Goal: Task Accomplishment & Management: Complete application form

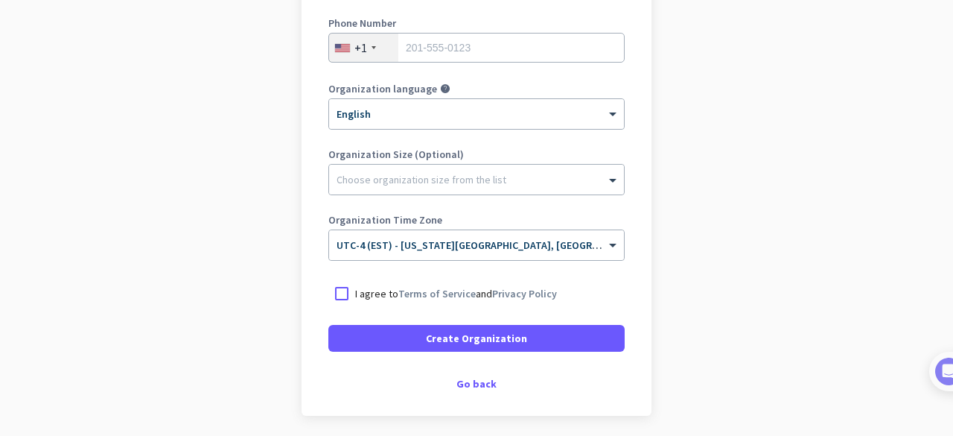
scroll to position [276, 0]
click at [534, 174] on div at bounding box center [476, 175] width 295 height 15
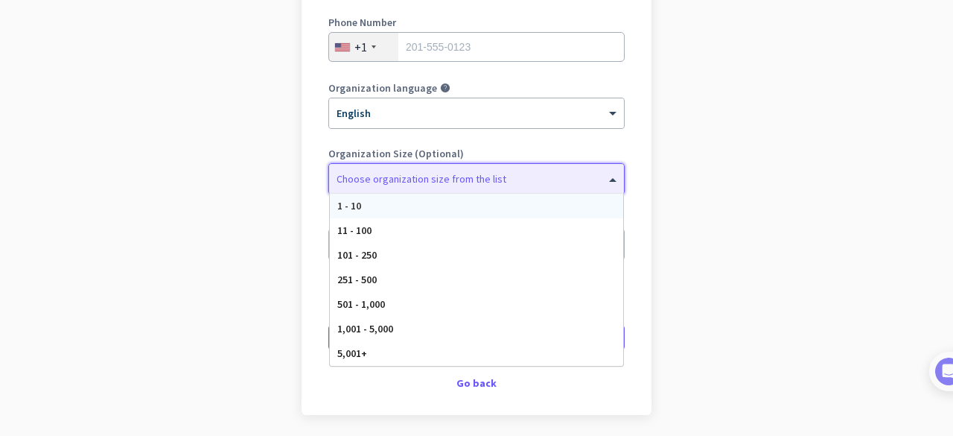
click at [534, 172] on div at bounding box center [476, 175] width 295 height 15
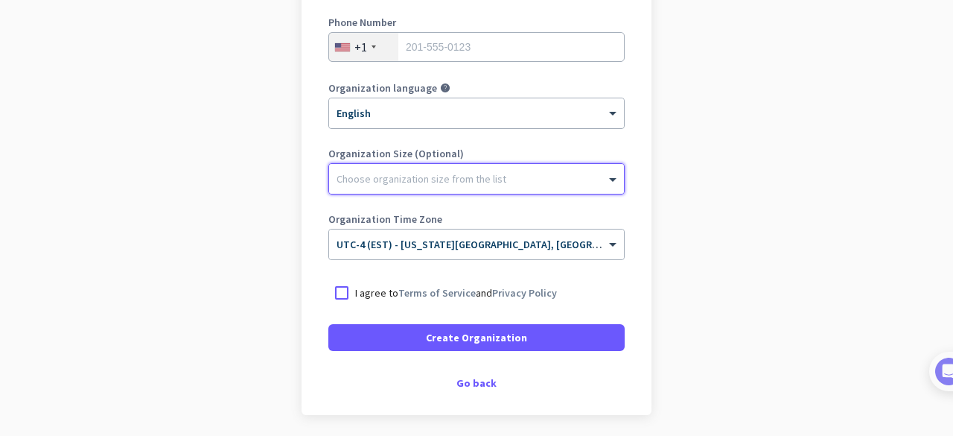
click at [355, 36] on div "+1" at bounding box center [363, 47] width 69 height 28
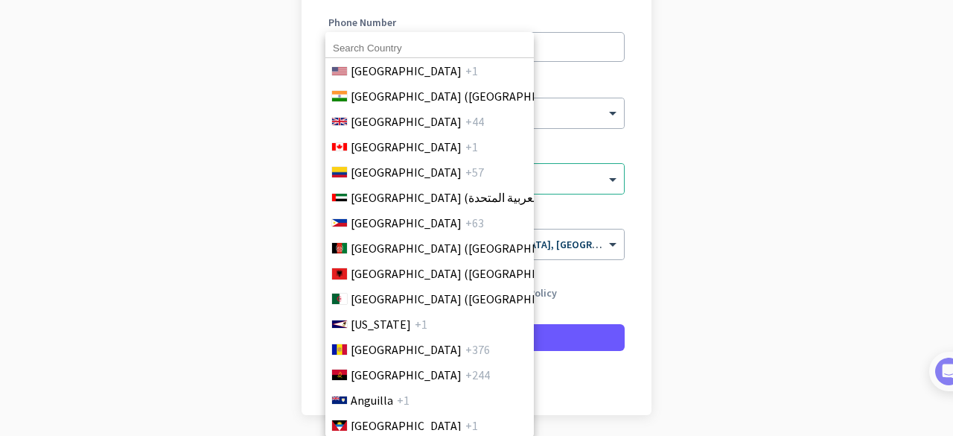
click at [365, 45] on input at bounding box center [429, 48] width 209 height 19
click at [388, 89] on span "[GEOGRAPHIC_DATA] ([GEOGRAPHIC_DATA])" at bounding box center [467, 96] width 232 height 18
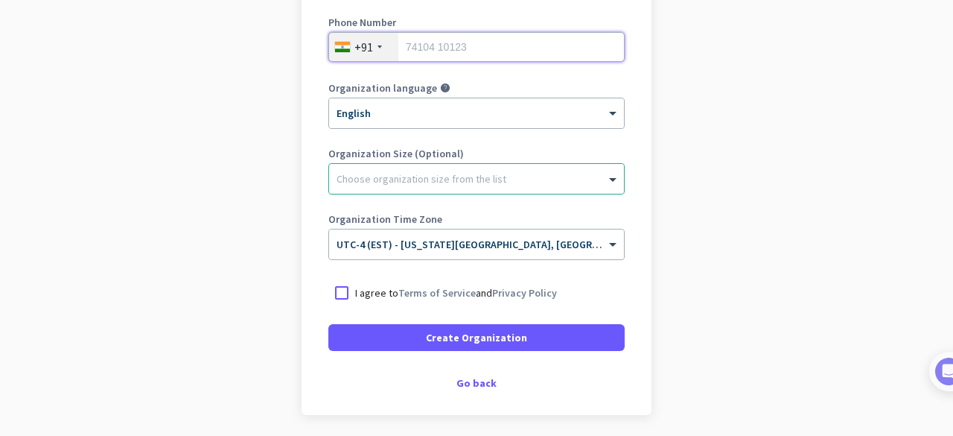
click at [478, 46] on input "tel" at bounding box center [476, 47] width 296 height 30
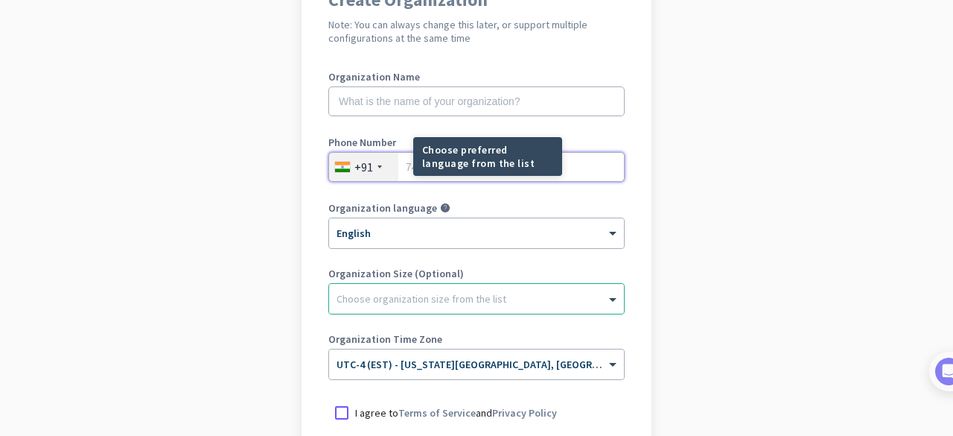
scroll to position [156, 0]
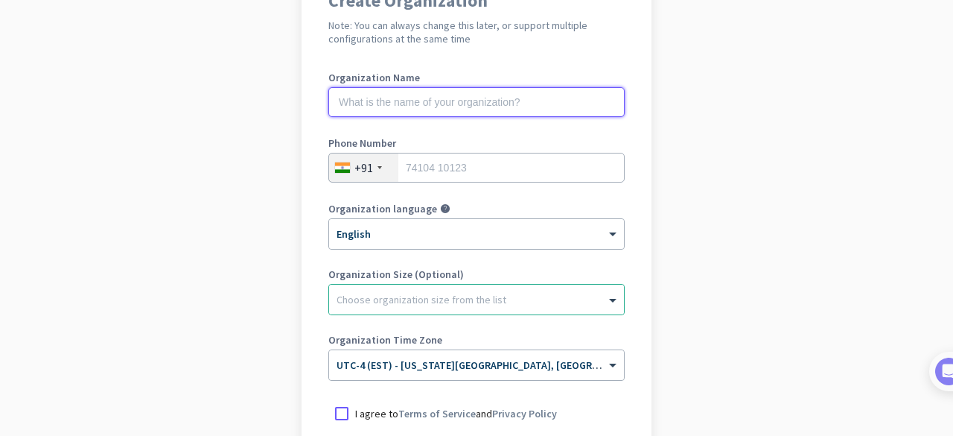
click at [370, 96] on input "text" at bounding box center [476, 102] width 296 height 30
type input "Neosoft"
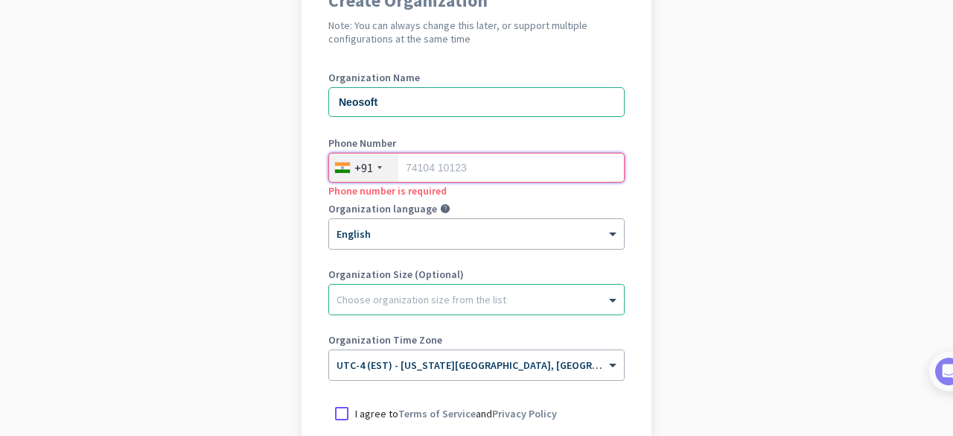
click at [436, 173] on input "tel" at bounding box center [476, 168] width 296 height 30
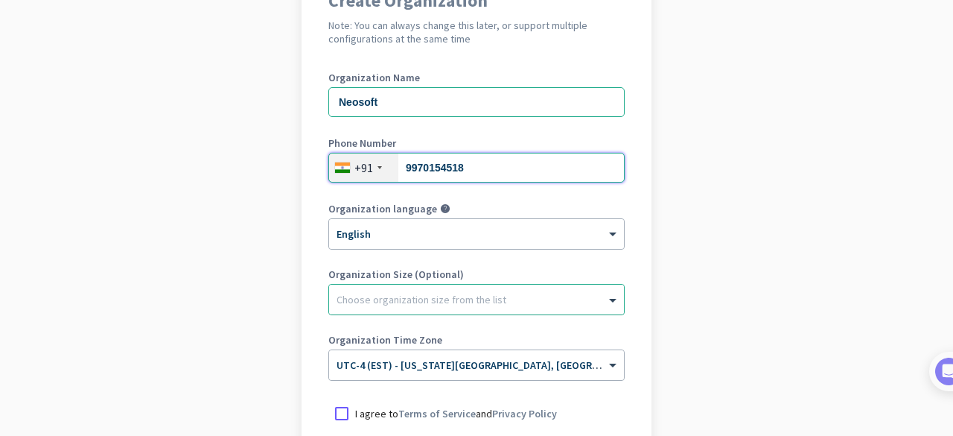
type input "9970154518"
click at [375, 305] on div "Choose organization size from the list" at bounding box center [476, 300] width 295 height 30
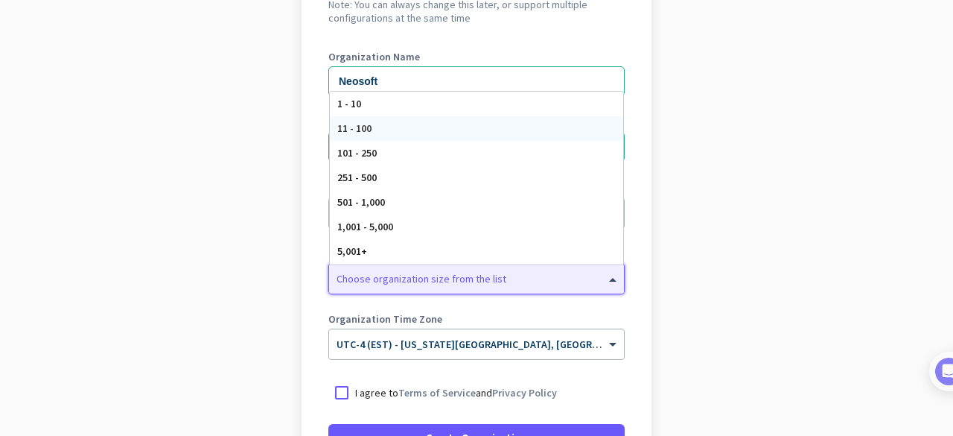
scroll to position [179, 0]
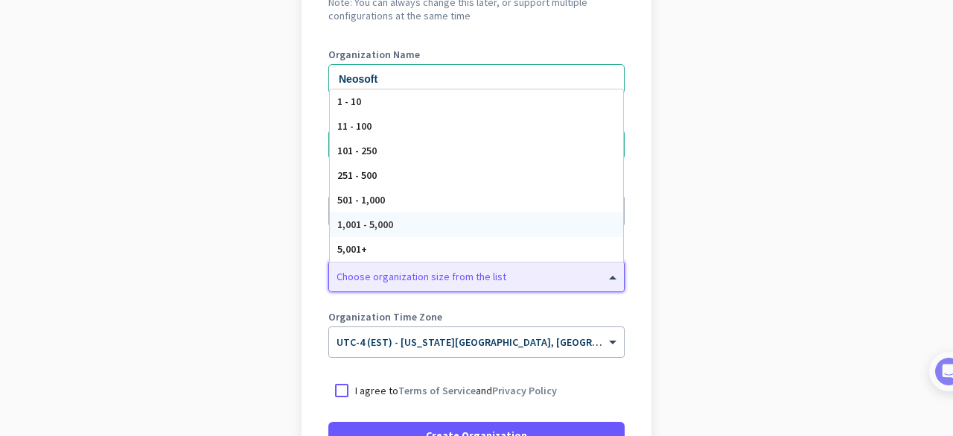
click at [374, 225] on span "1,001 - 5,000" at bounding box center [365, 223] width 56 height 13
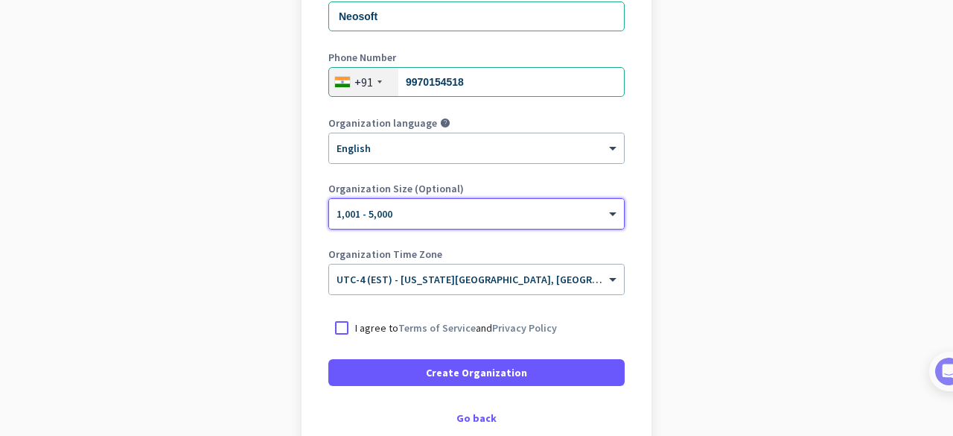
scroll to position [244, 0]
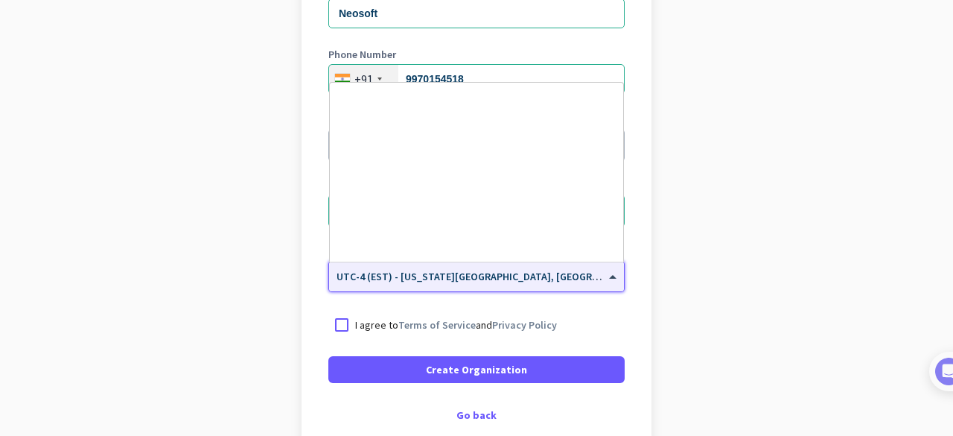
click at [426, 279] on span "UTC-4 (EST) - [US_STATE][GEOGRAPHIC_DATA], [GEOGRAPHIC_DATA], [GEOGRAPHIC_DATA]…" at bounding box center [596, 276] width 518 height 13
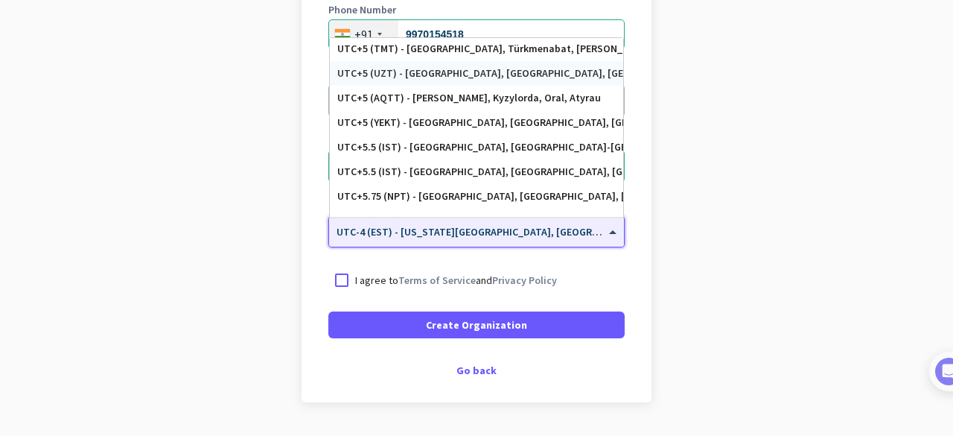
scroll to position [5863, 0]
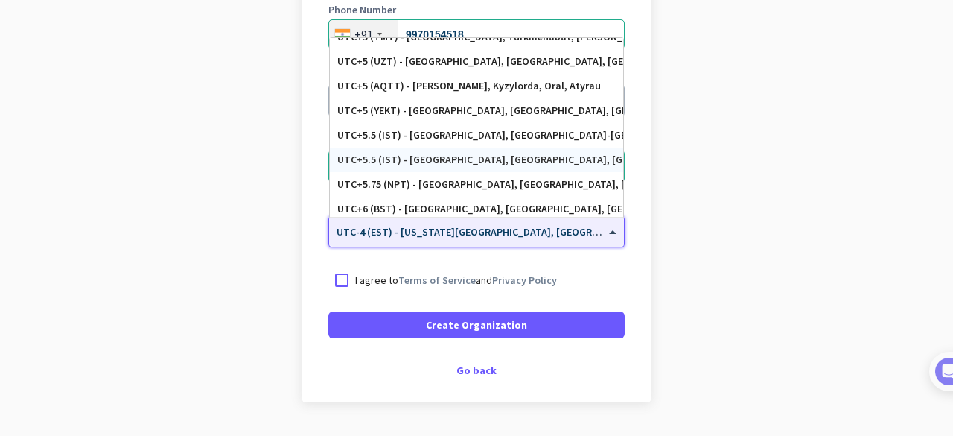
click at [417, 147] on div "UTC+5.5 (IST) - [GEOGRAPHIC_DATA], [GEOGRAPHIC_DATA], [GEOGRAPHIC_DATA], [GEOGR…" at bounding box center [476, 159] width 293 height 25
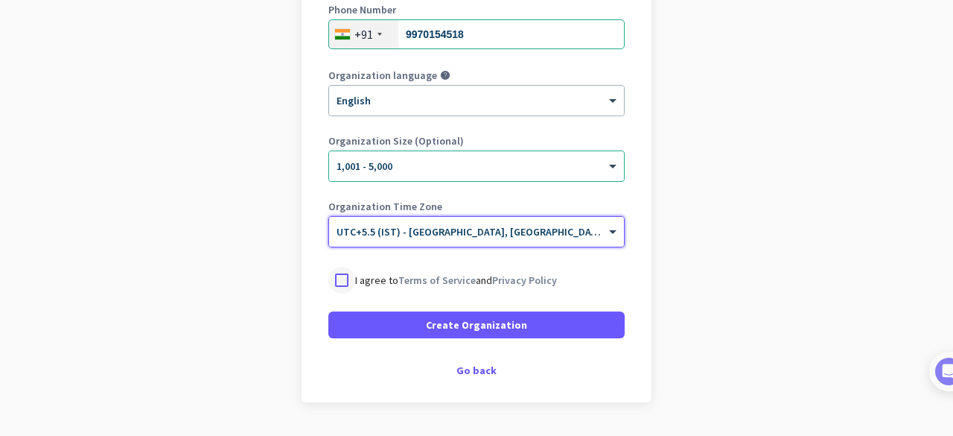
click at [340, 279] on div at bounding box center [341, 280] width 27 height 27
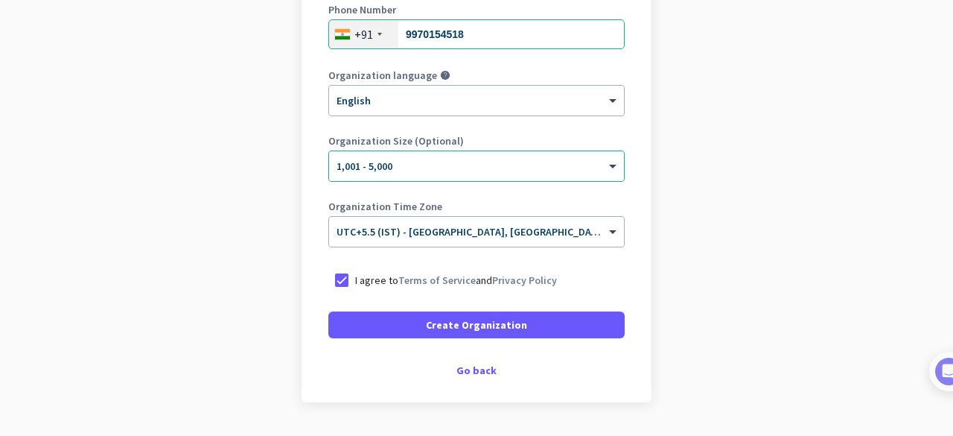
scroll to position [329, 0]
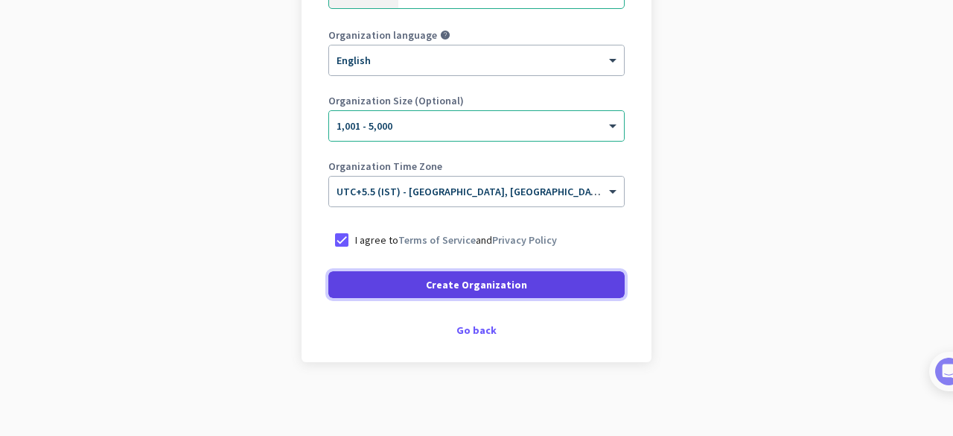
click at [447, 284] on span "Create Organization" at bounding box center [476, 284] width 101 height 15
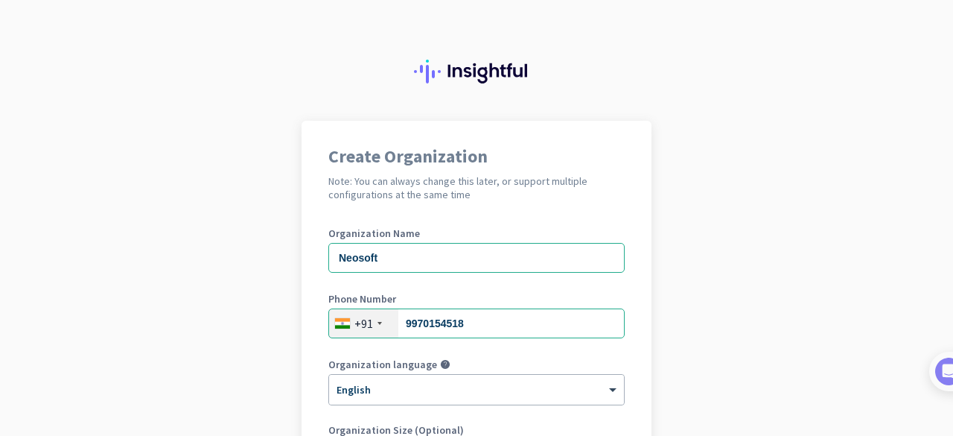
scroll to position [285, 0]
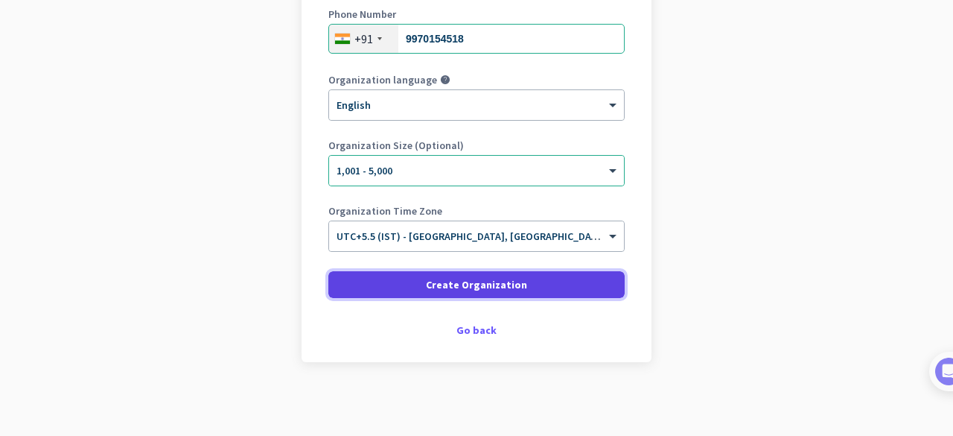
click at [474, 290] on span "Create Organization" at bounding box center [476, 284] width 101 height 15
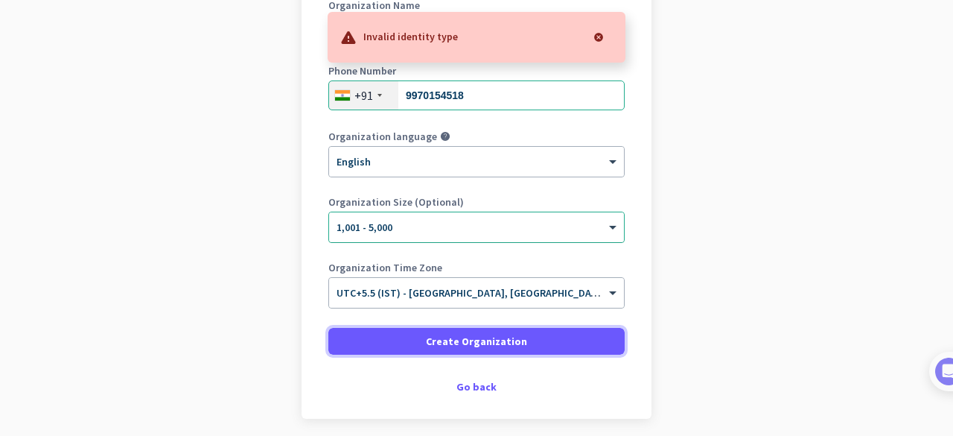
scroll to position [226, 0]
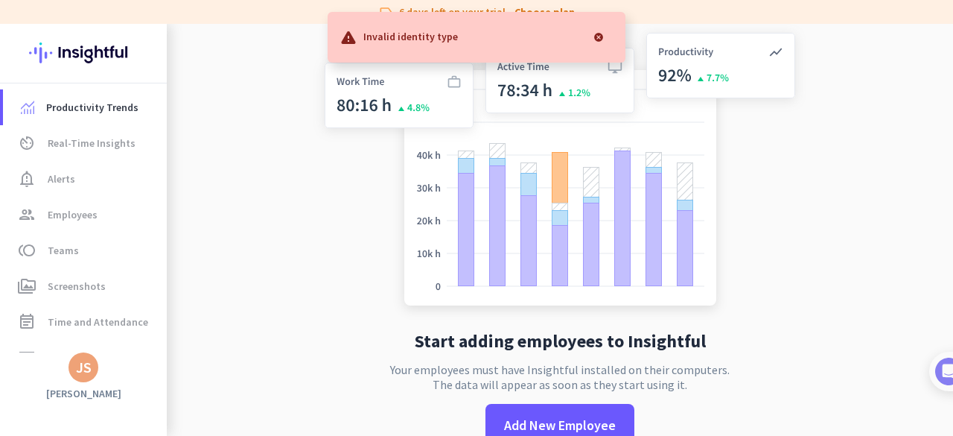
click at [600, 34] on div at bounding box center [599, 37] width 30 height 30
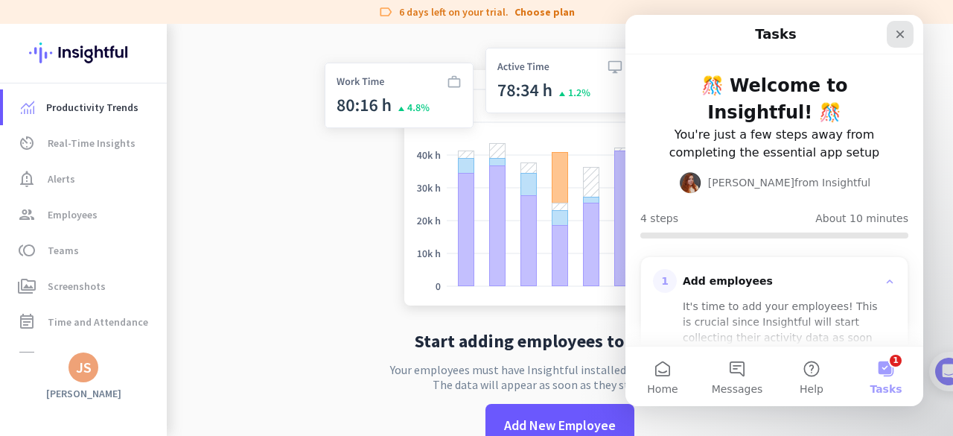
click at [900, 34] on icon "Close" at bounding box center [901, 35] width 8 height 8
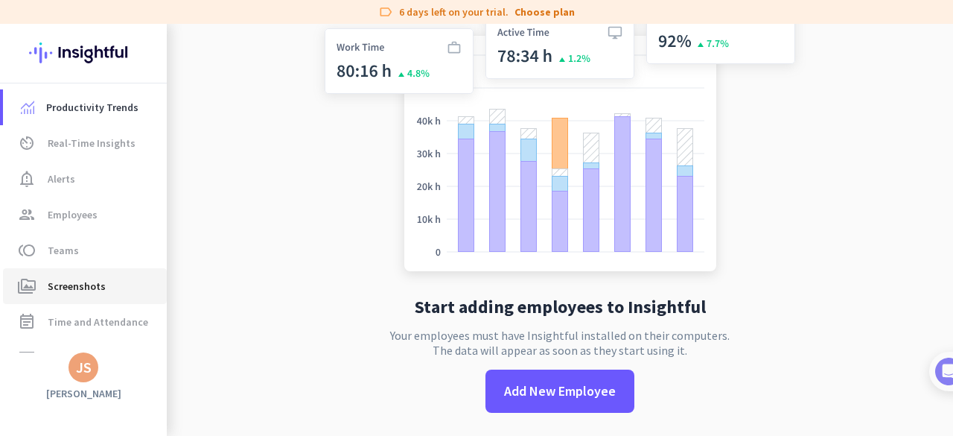
scroll to position [136, 0]
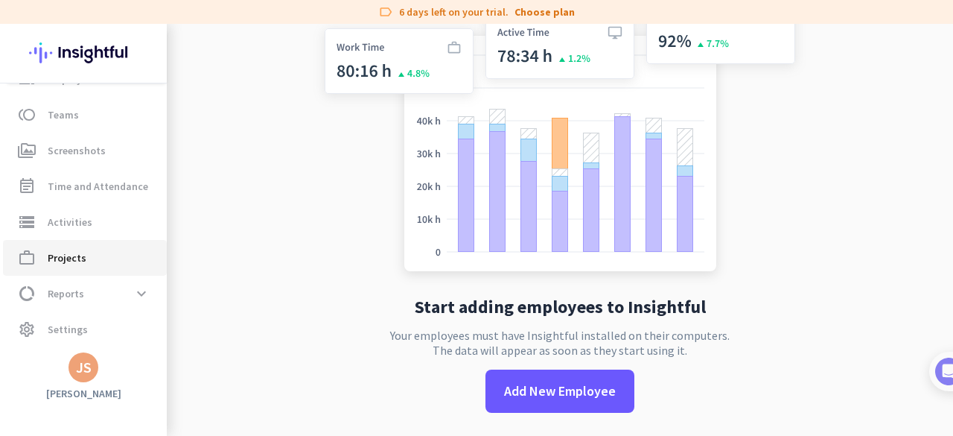
click at [70, 263] on span "Projects" at bounding box center [67, 258] width 39 height 18
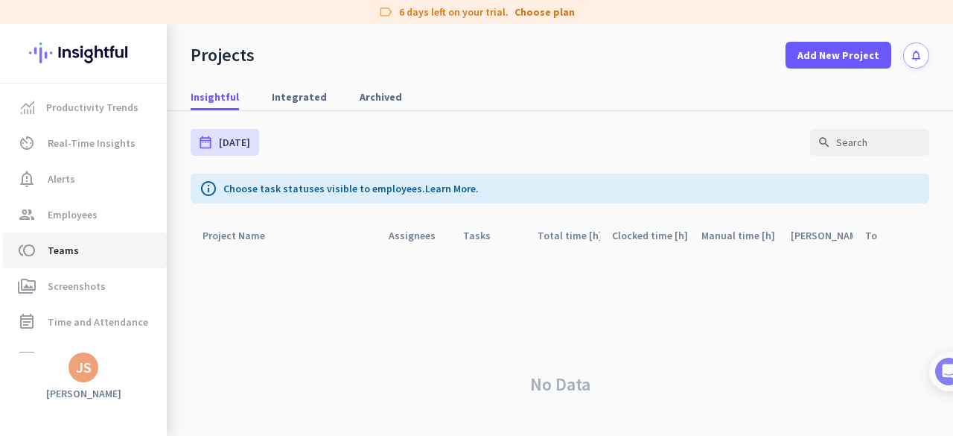
scroll to position [136, 0]
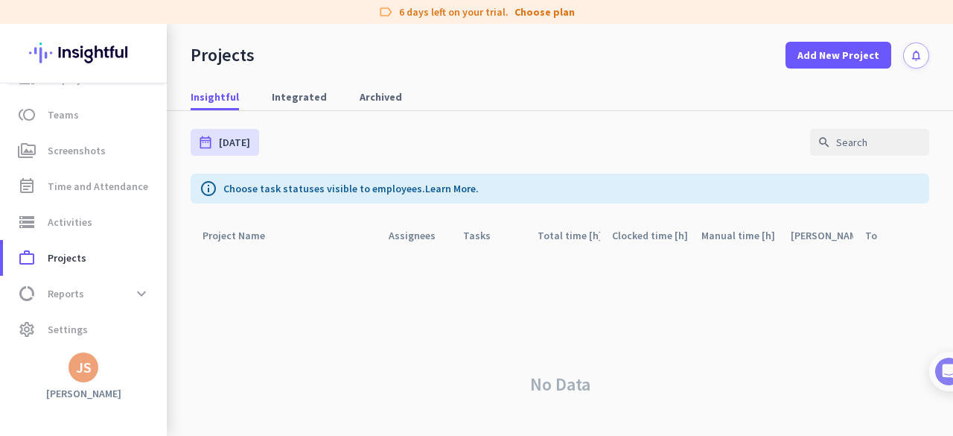
click at [84, 371] on div "JS" at bounding box center [84, 367] width 16 height 15
